Goal: Navigation & Orientation: Find specific page/section

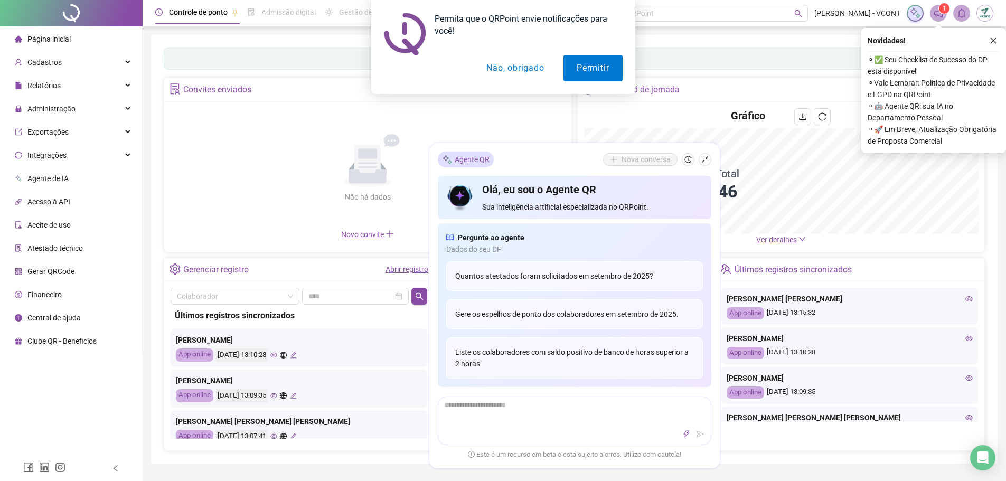
click at [521, 69] on button "Não, obrigado" at bounding box center [515, 68] width 84 height 26
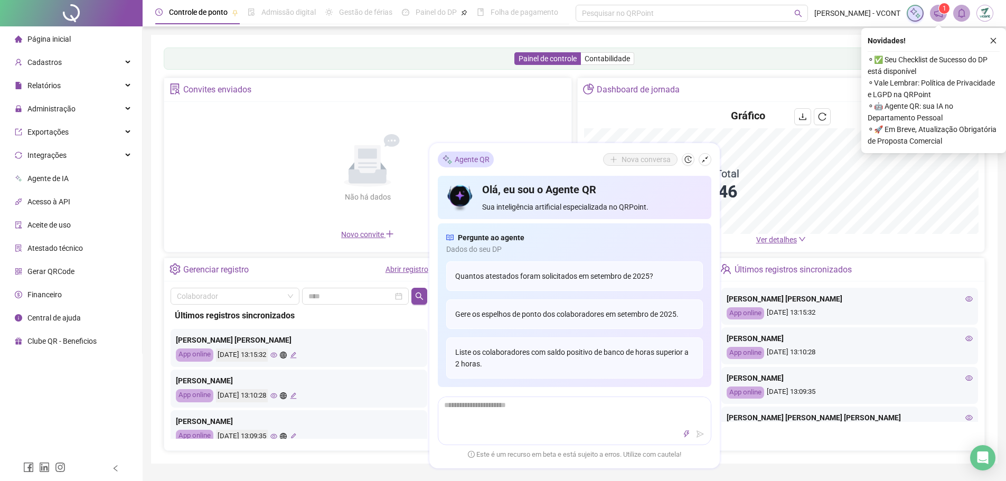
click at [714, 30] on div "Controle de ponto Admissão digital Gestão de férias Painel do DP Folha de pagam…" at bounding box center [575, 417] width 864 height 835
click at [700, 43] on div "Painel de controle Contabilidade Convites enviados Não há dados Não há dados No…" at bounding box center [574, 249] width 847 height 429
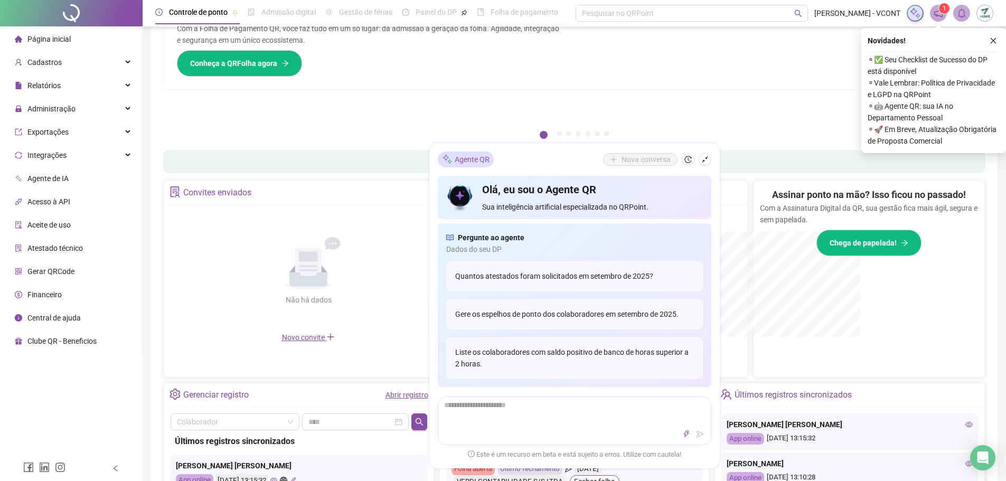
scroll to position [209, 0]
